Goal: Information Seeking & Learning: Learn about a topic

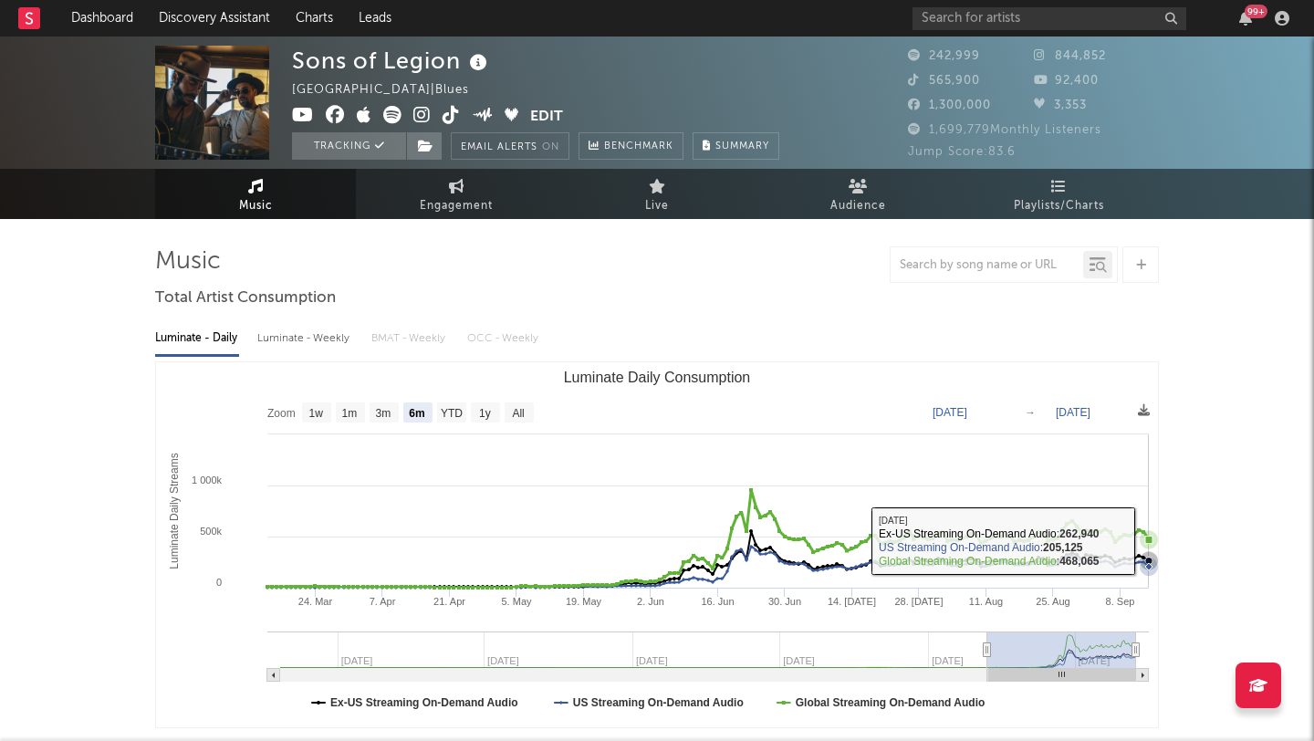
select select "6m"
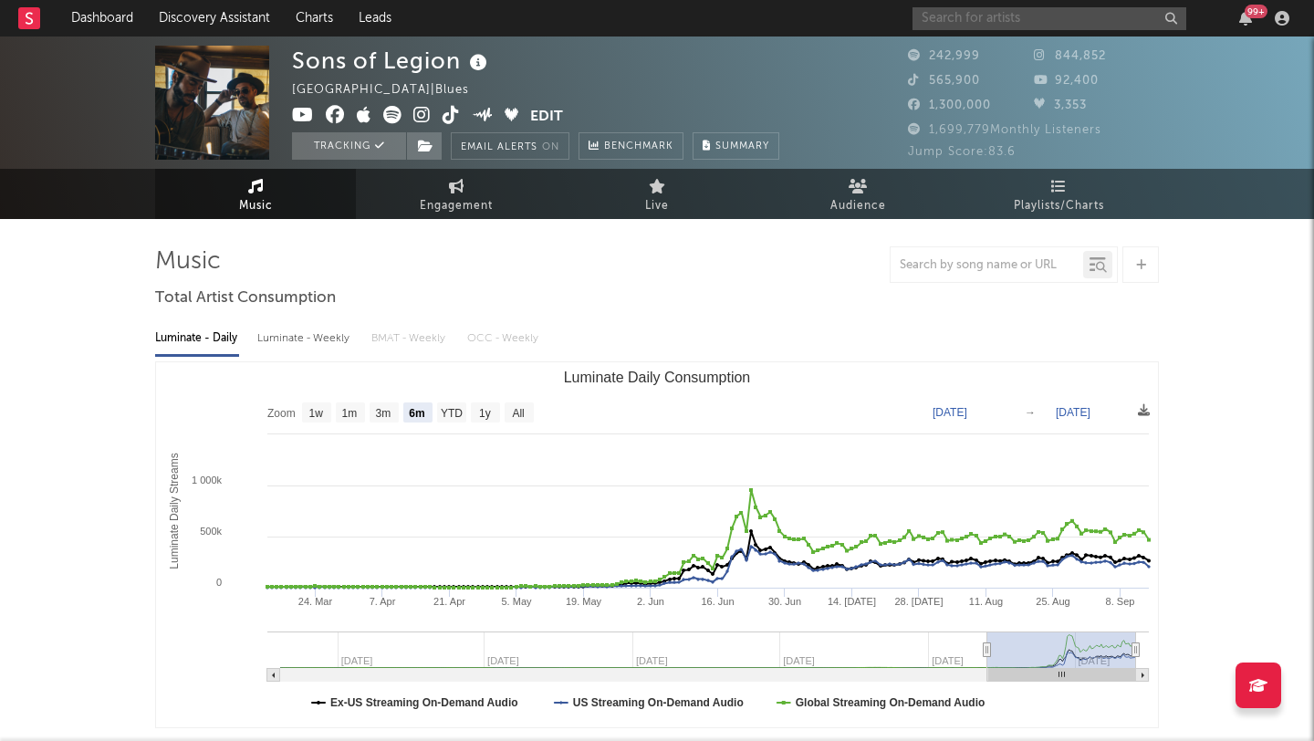
click at [966, 17] on input "text" at bounding box center [1050, 18] width 274 height 23
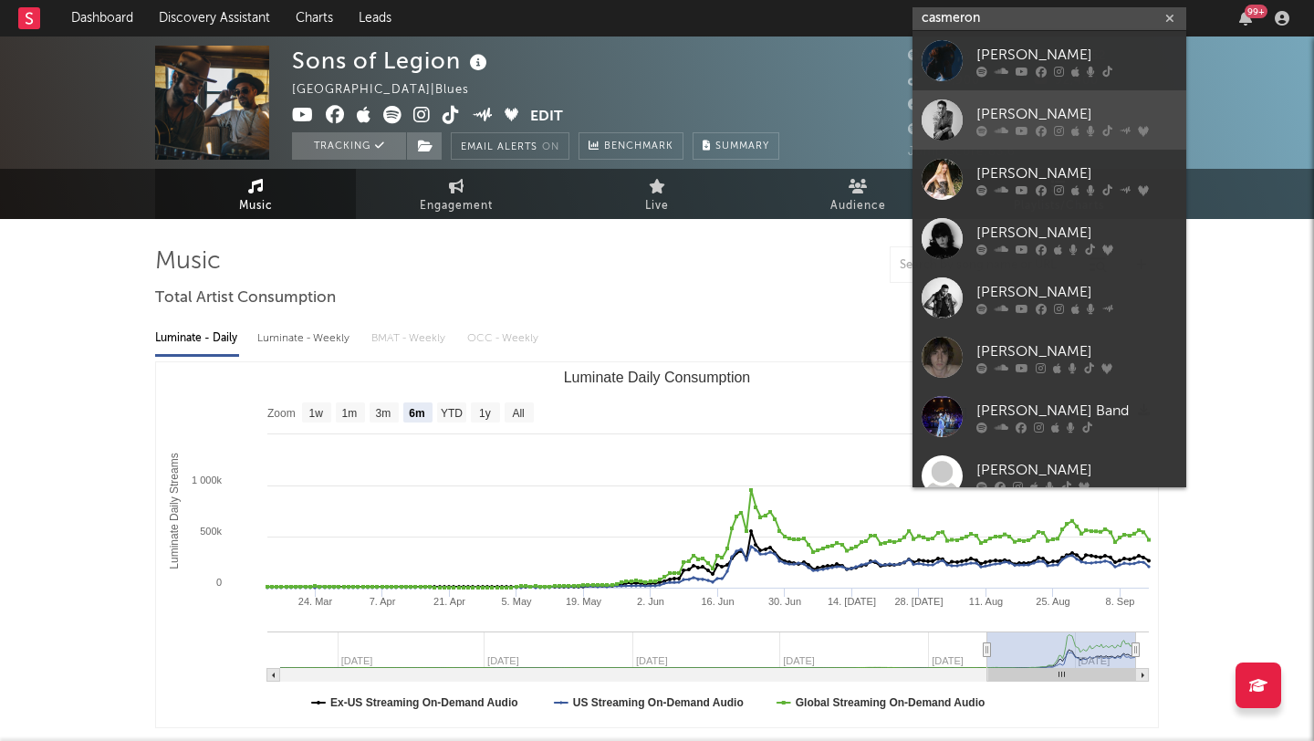
type input "casmeron"
click at [1104, 116] on div "[PERSON_NAME]" at bounding box center [1077, 114] width 201 height 22
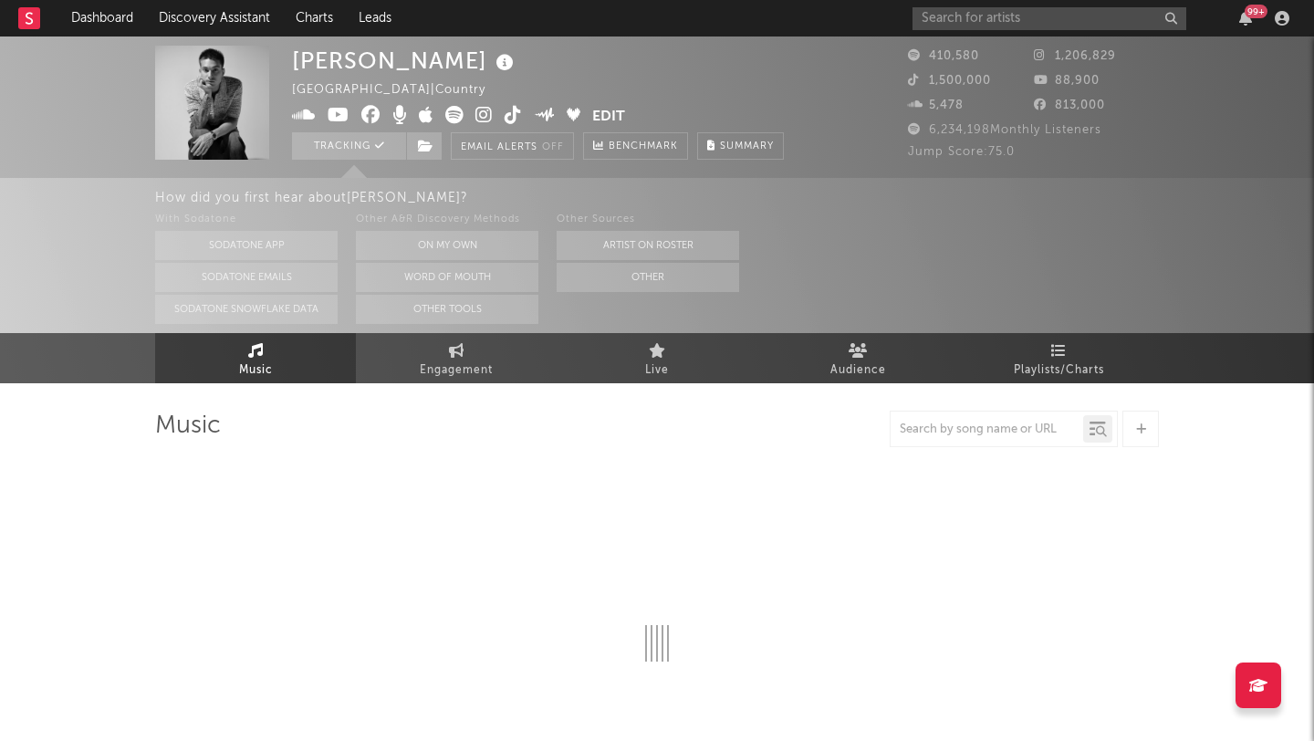
select select "6m"
